Goal: Task Accomplishment & Management: Manage account settings

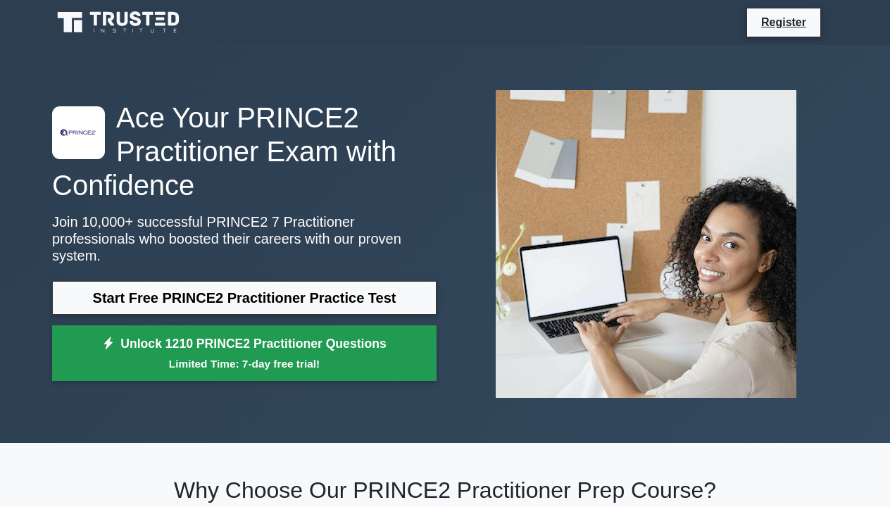
click at [140, 332] on link "Unlock 1210 PRINCE2 Practitioner Questions Limited Time: 7-day free trial!" at bounding box center [244, 353] width 385 height 56
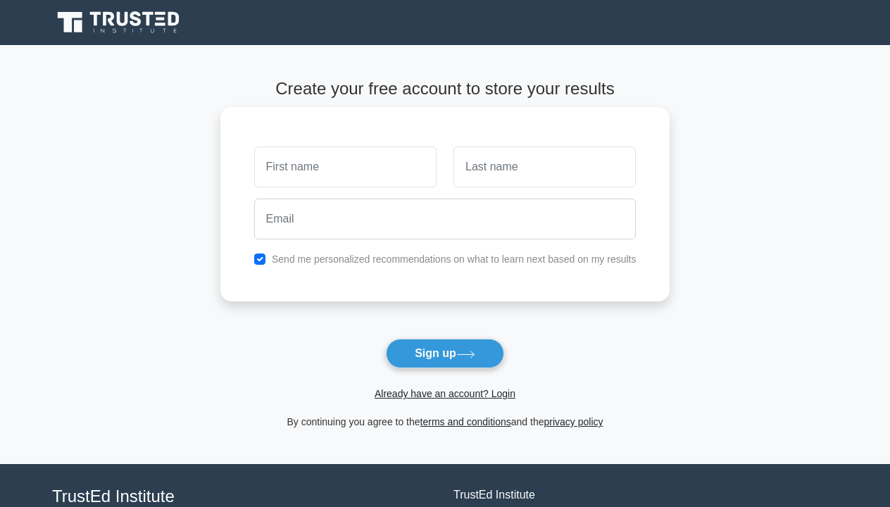
click at [273, 169] on input "text" at bounding box center [345, 167] width 182 height 41
type input "[PERSON_NAME]"
type input "lipscombe"
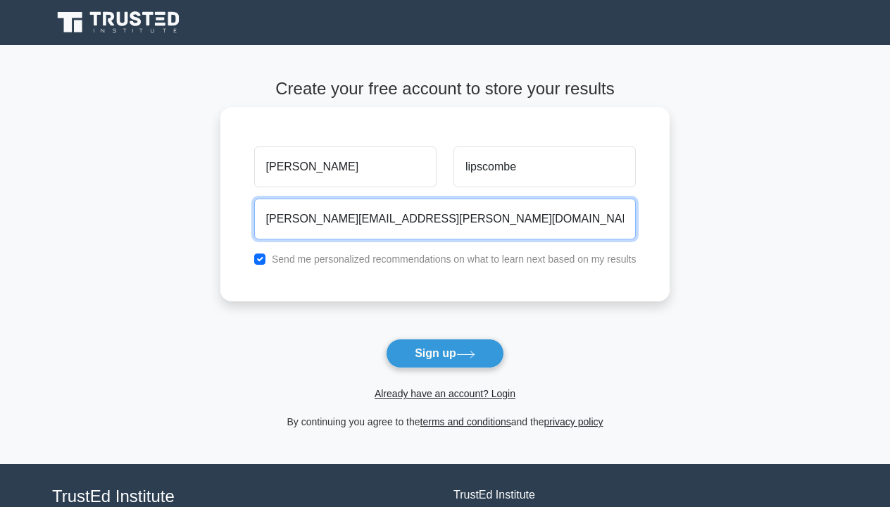
type input "[PERSON_NAME][EMAIL_ADDRESS][PERSON_NAME][DOMAIN_NAME]"
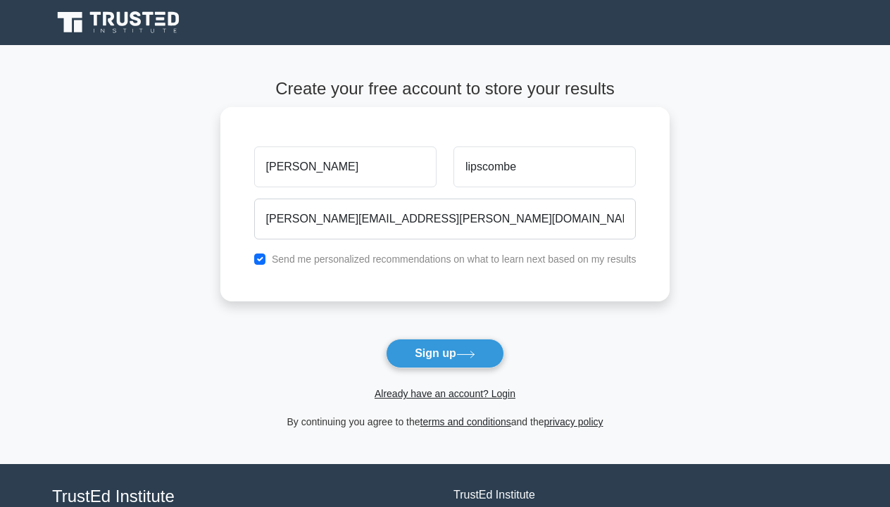
click at [320, 257] on label "Send me personalized recommendations on what to learn next based on my results" at bounding box center [454, 259] width 365 height 11
click at [313, 259] on label "Send me personalized recommendations on what to learn next based on my results" at bounding box center [454, 259] width 365 height 11
click at [259, 256] on input "checkbox" at bounding box center [259, 259] width 11 height 11
checkbox input "false"
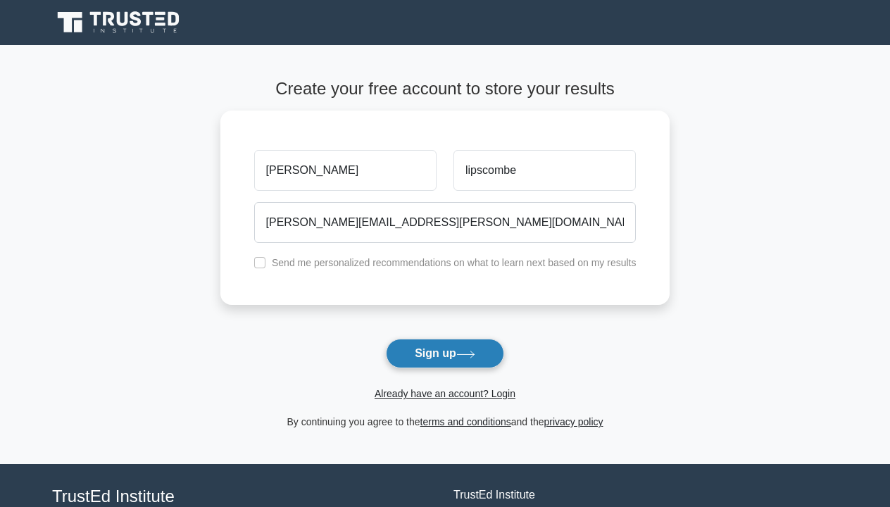
click at [409, 350] on button "Sign up" at bounding box center [445, 354] width 118 height 30
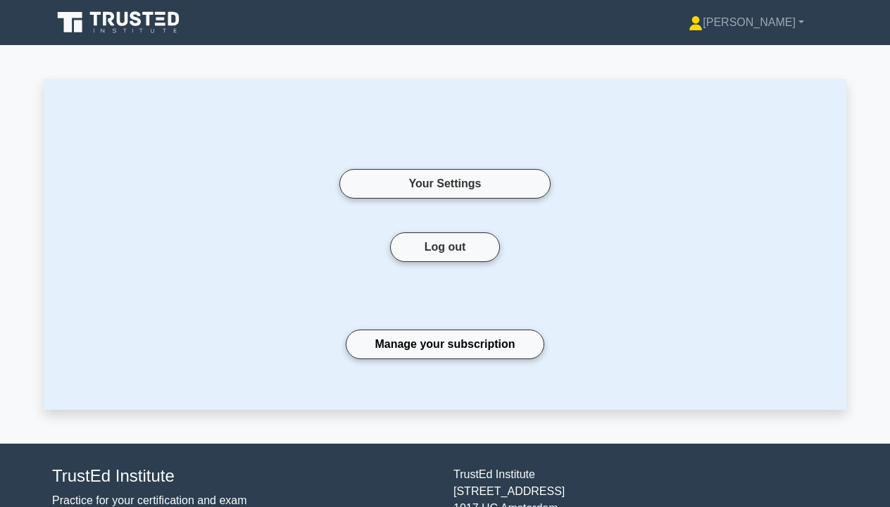
click at [130, 33] on icon at bounding box center [119, 22] width 135 height 27
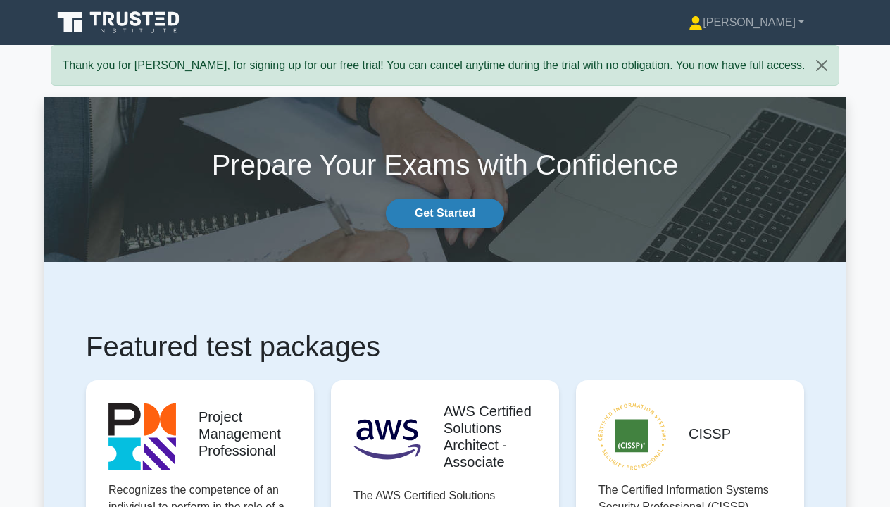
click at [441, 220] on link "Get Started" at bounding box center [445, 214] width 118 height 30
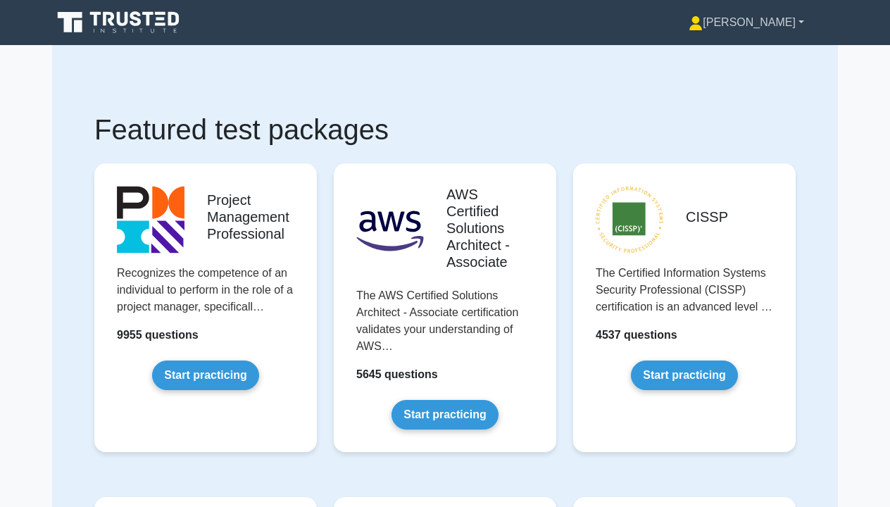
click at [792, 32] on link "[PERSON_NAME]" at bounding box center [746, 22] width 183 height 28
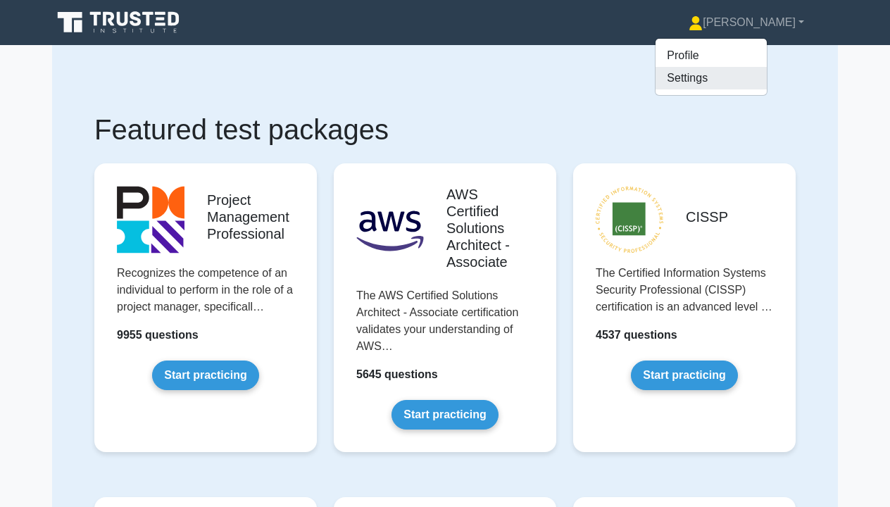
click at [766, 73] on link "Settings" at bounding box center [711, 78] width 111 height 23
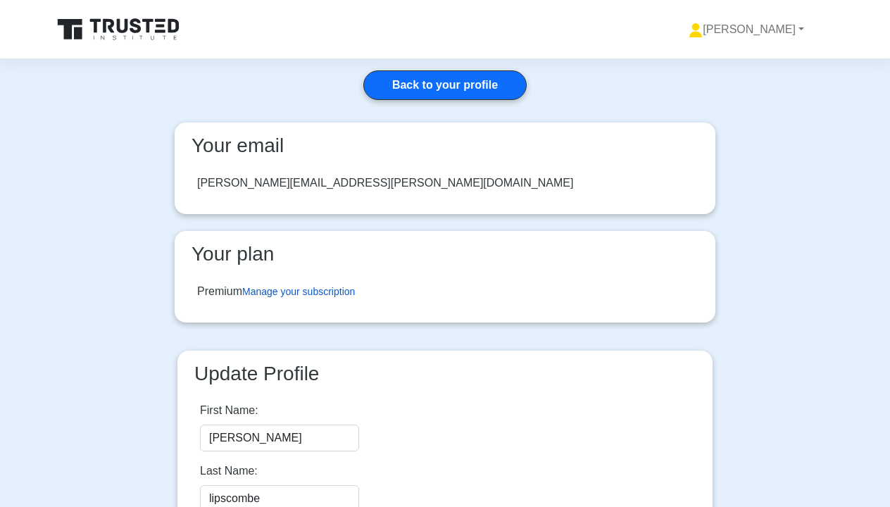
click at [318, 292] on link "Manage your subscription" at bounding box center [298, 291] width 113 height 11
